Goal: Information Seeking & Learning: Learn about a topic

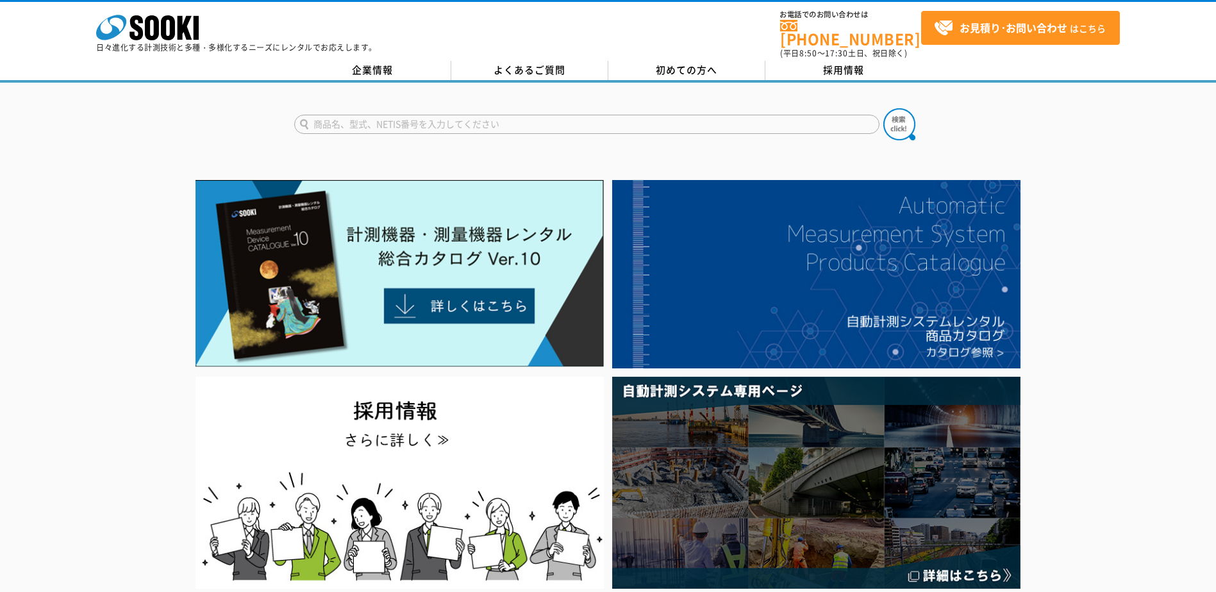
click at [390, 115] on input "text" at bounding box center [586, 124] width 585 height 19
type input "っ"
type input "鉄筋探査計"
click at [883, 108] on button at bounding box center [899, 124] width 32 height 32
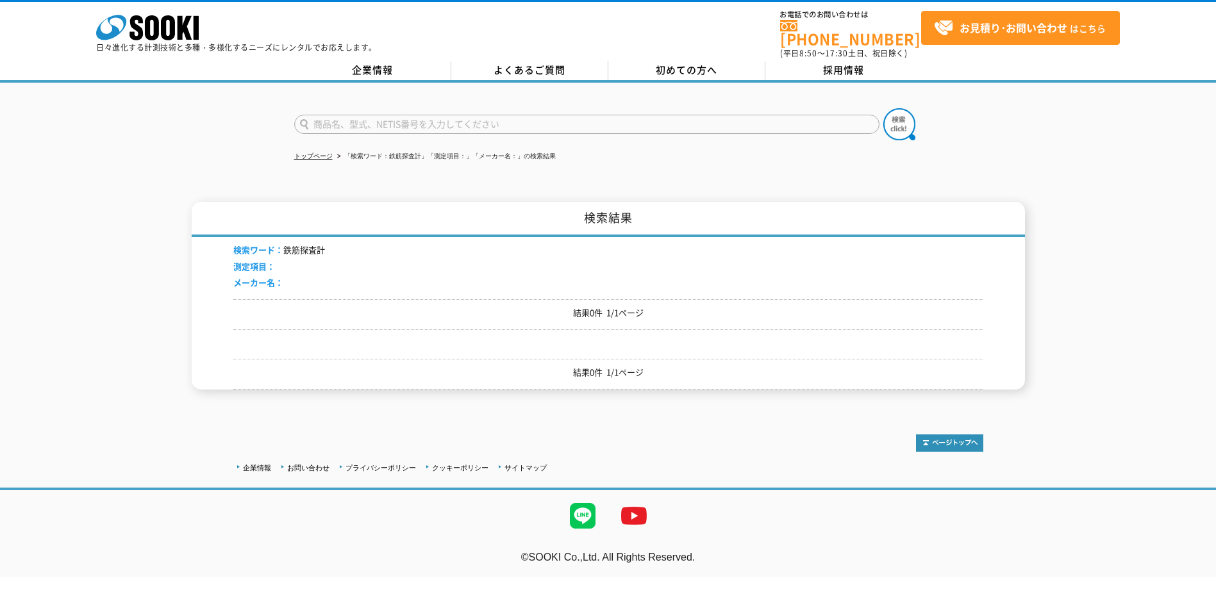
click at [323, 115] on input "text" at bounding box center [586, 124] width 585 height 19
type input "RCレーダー"
click at [883, 108] on button at bounding box center [899, 124] width 32 height 32
click at [328, 115] on input "text" at bounding box center [586, 124] width 585 height 19
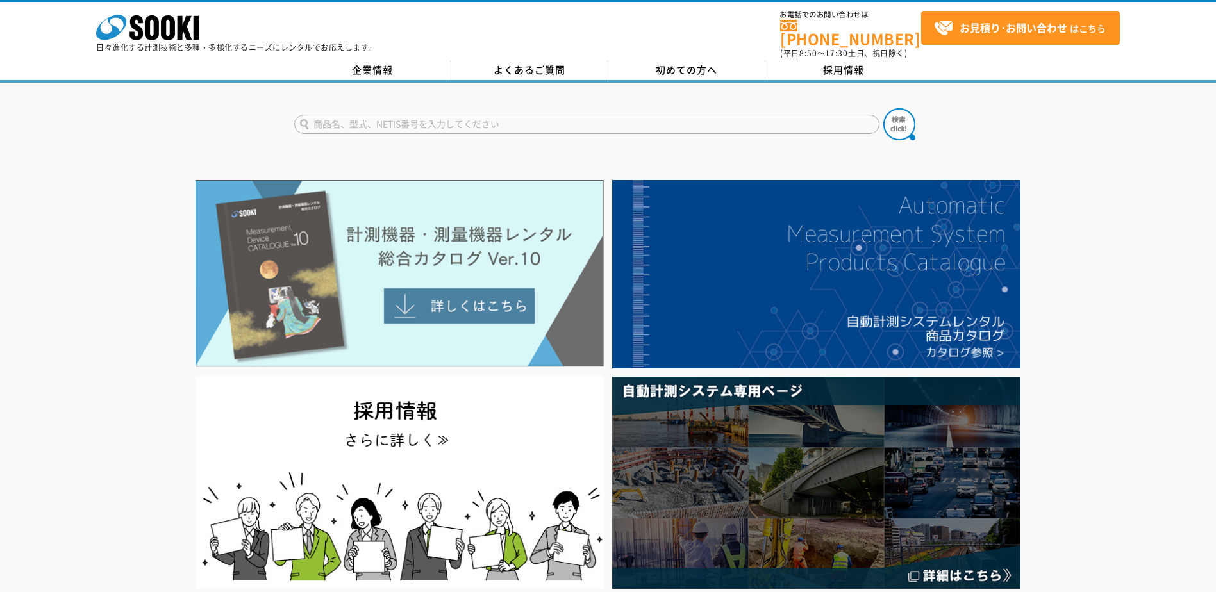
click at [459, 300] on img at bounding box center [399, 273] width 408 height 187
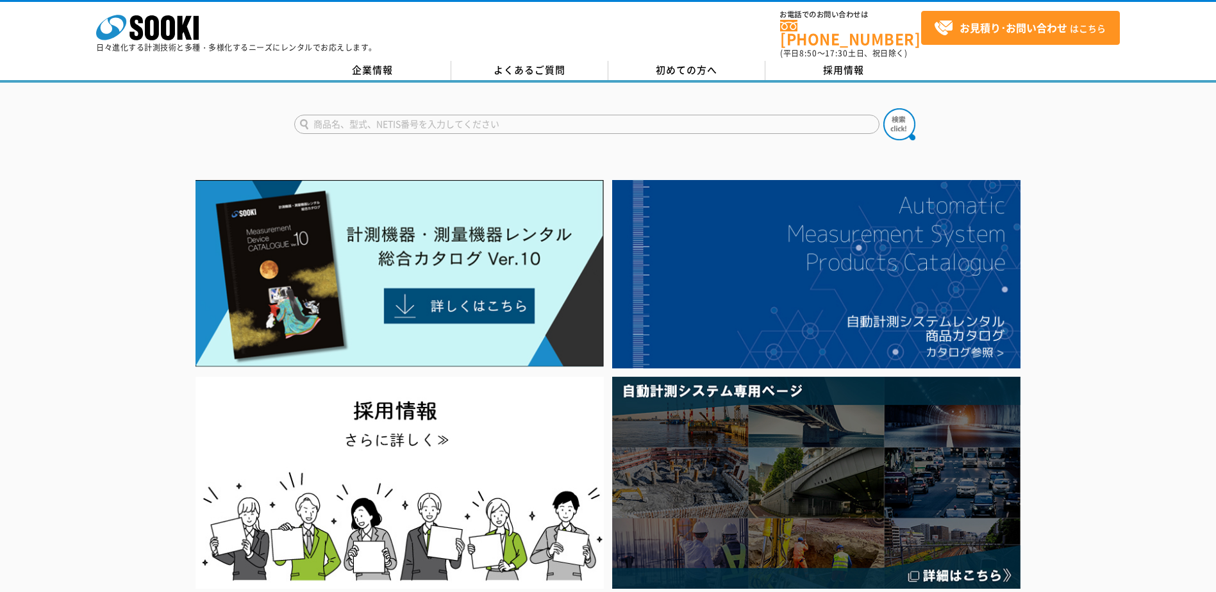
click at [321, 115] on input "text" at bounding box center [586, 124] width 585 height 19
type input "ストラクチャ"
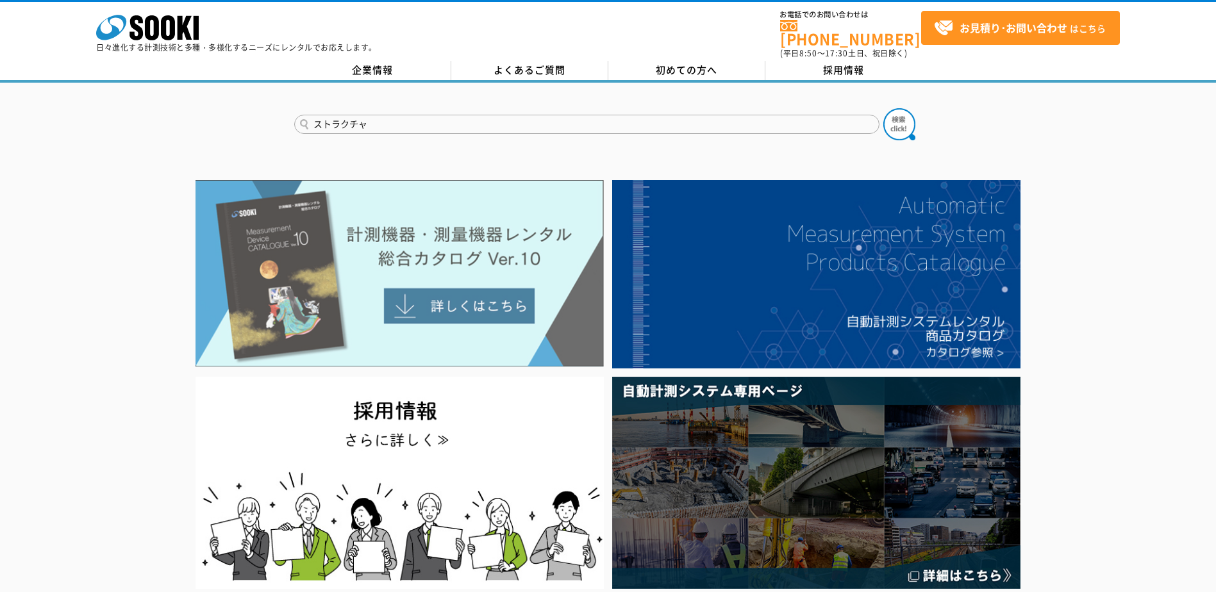
drag, startPoint x: 321, startPoint y: 113, endPoint x: 343, endPoint y: 176, distance: 66.5
click at [343, 180] on img at bounding box center [399, 273] width 408 height 187
